Goal: Information Seeking & Learning: Learn about a topic

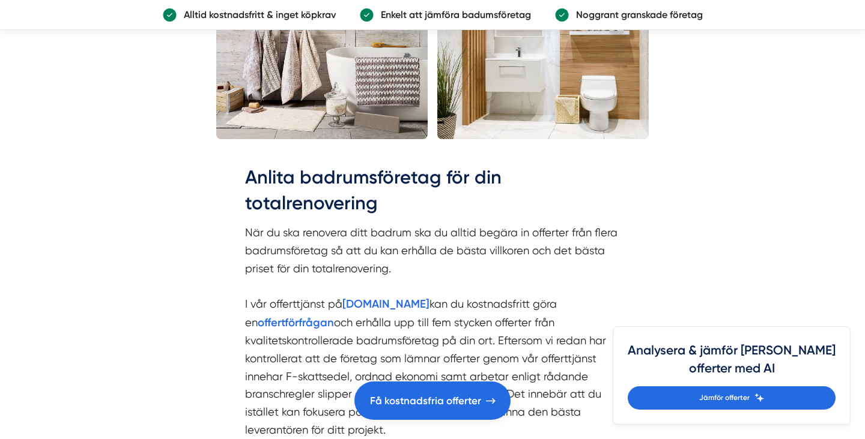
scroll to position [2688, 0]
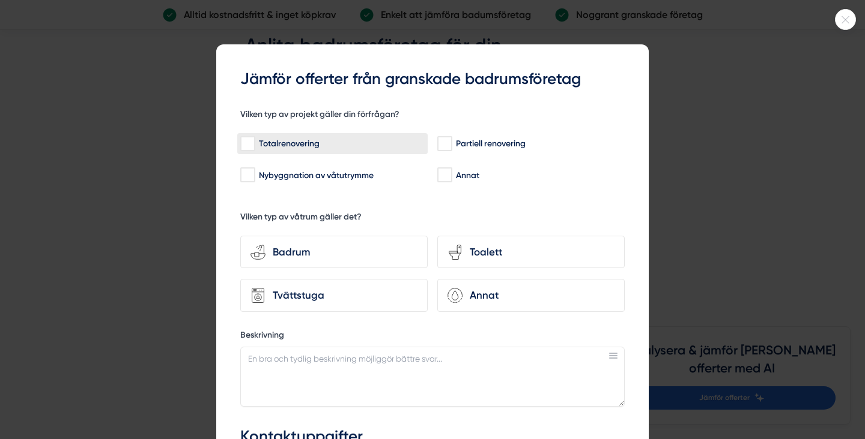
click at [250, 140] on input "Totalrenovering" at bounding box center [247, 144] width 14 height 12
checkbox input "true"
click at [313, 256] on div "Badrum" at bounding box center [341, 252] width 152 height 16
click at [0, 0] on input "bathroom-tub-towel Badrum" at bounding box center [0, 0] width 0 height 0
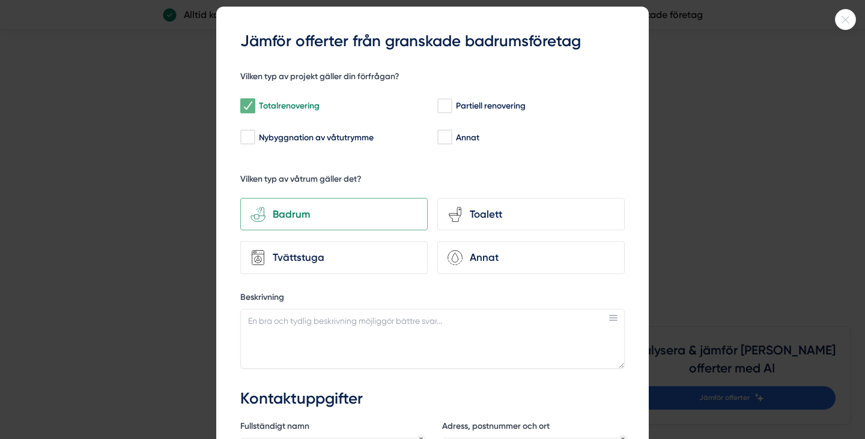
scroll to position [35, 0]
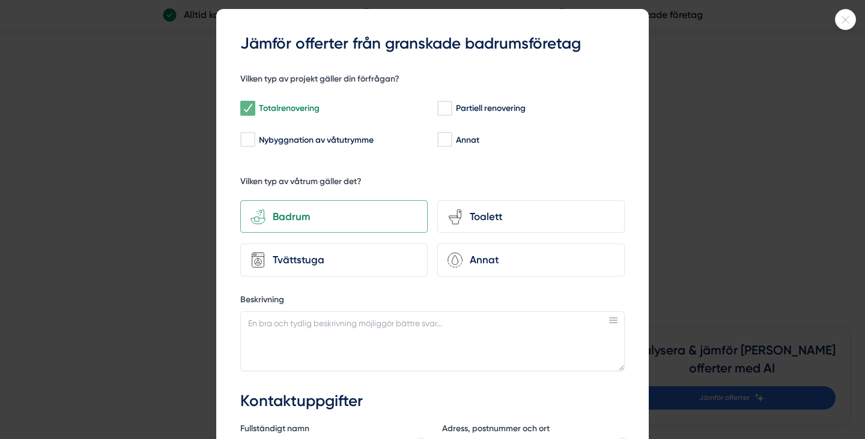
click at [844, 23] on icon at bounding box center [845, 19] width 20 height 7
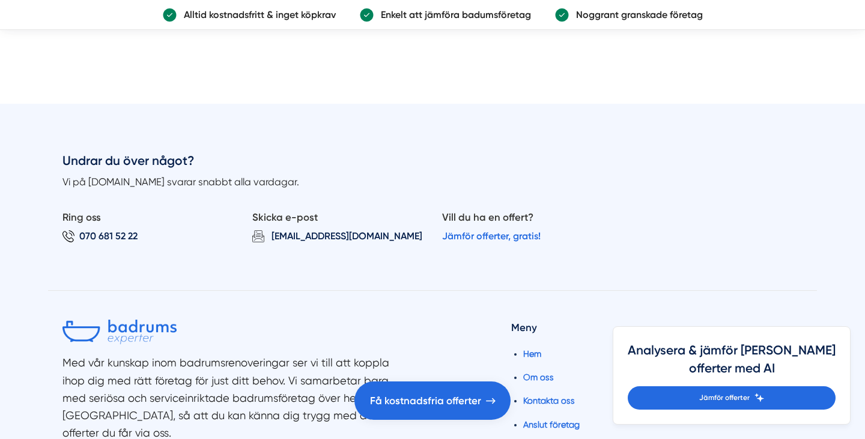
scroll to position [4314, 0]
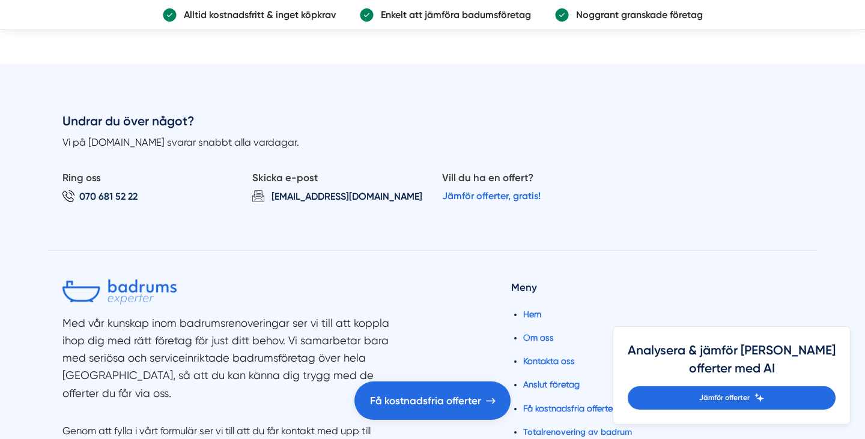
scroll to position [4425, 0]
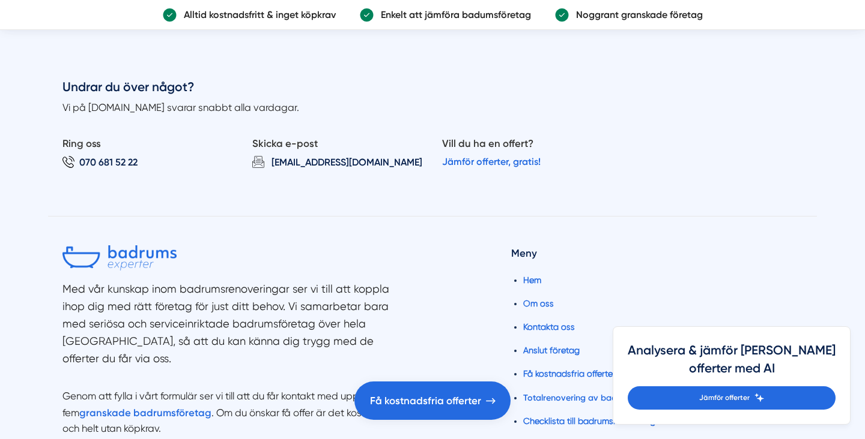
scroll to position [4548, 0]
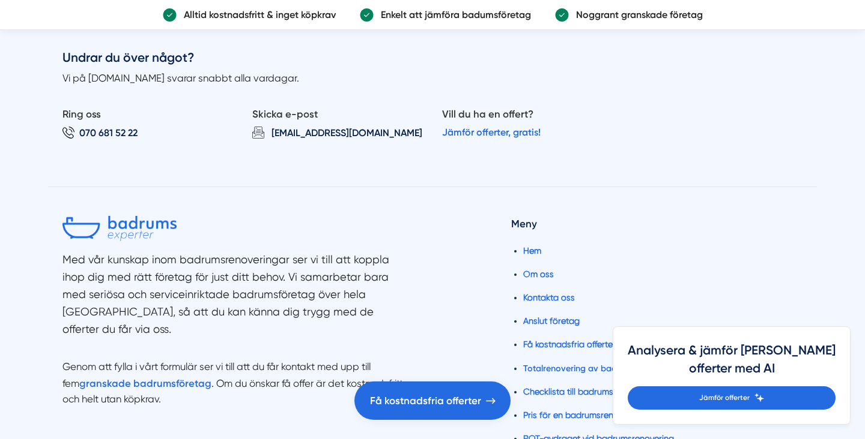
scroll to position [4667, 0]
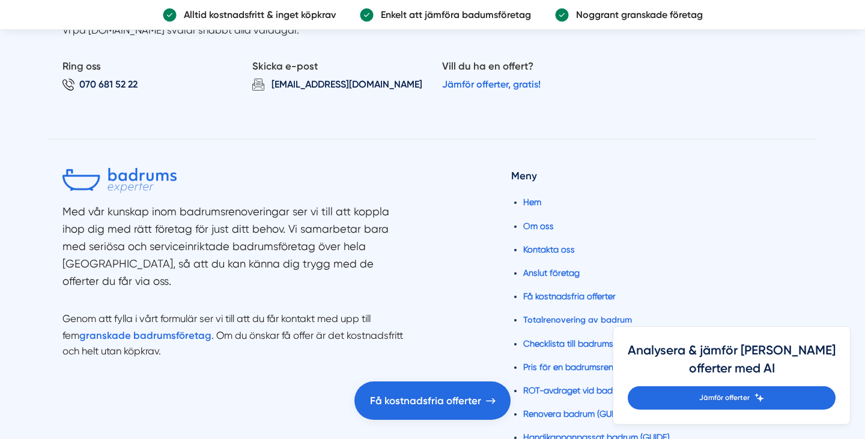
scroll to position [4776, 0]
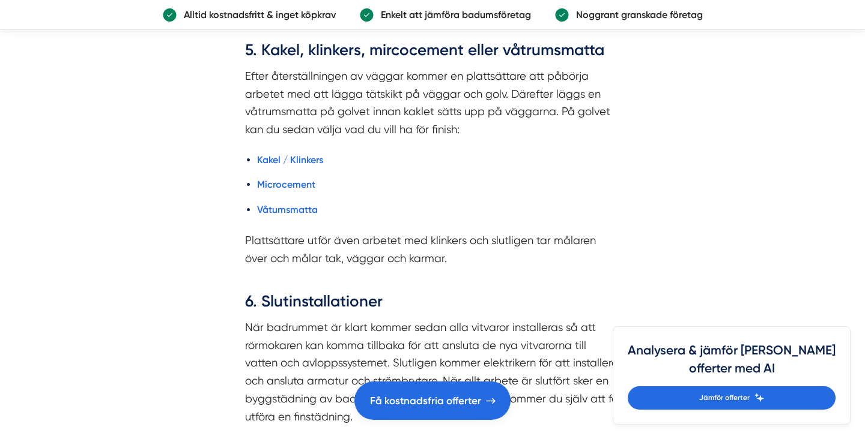
scroll to position [2066, 0]
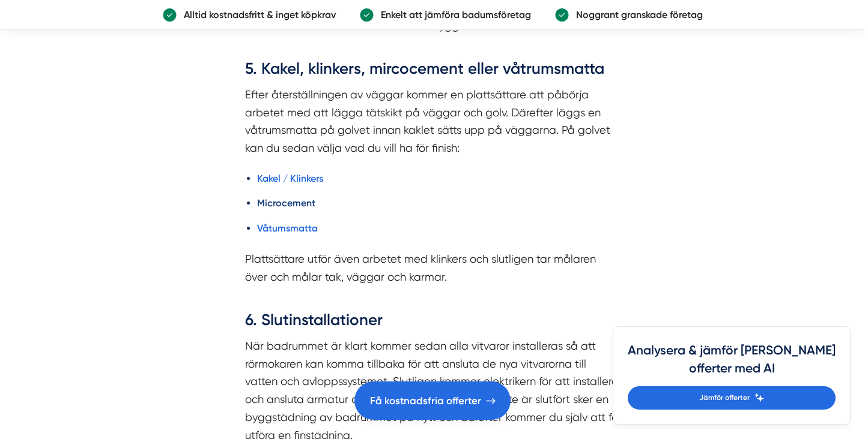
click at [283, 209] on strong "Microcement" at bounding box center [286, 203] width 58 height 11
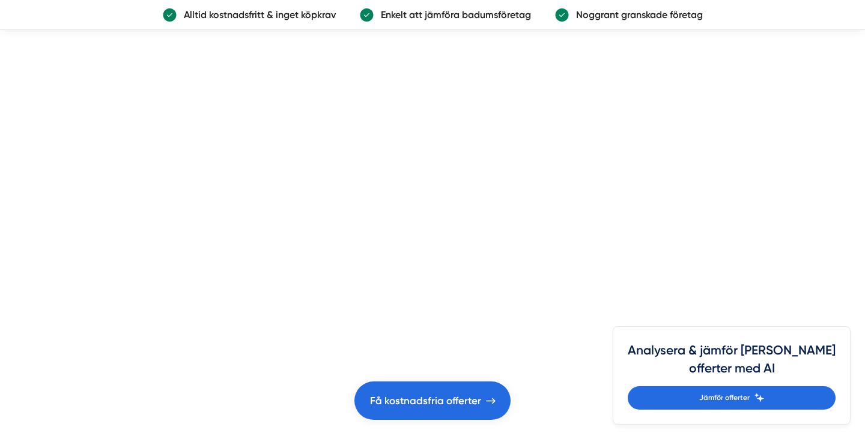
scroll to position [4092, 0]
